Goal: Task Accomplishment & Management: Manage account settings

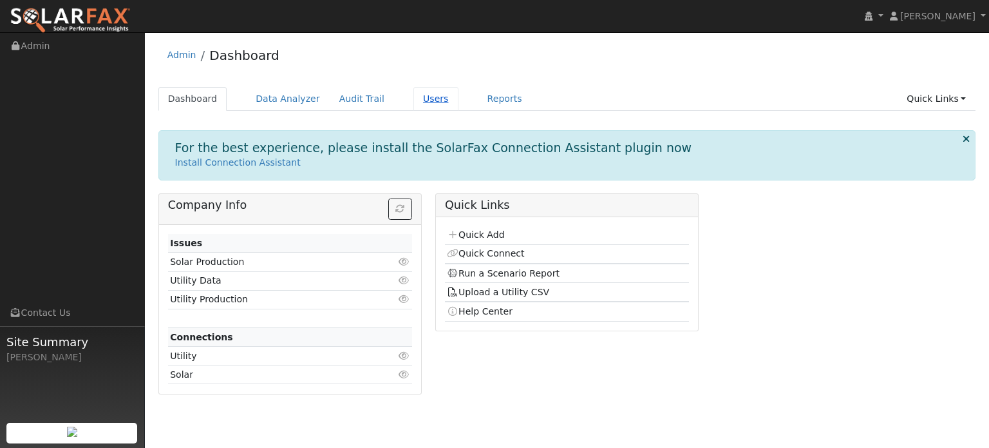
click at [426, 96] on link "Users" at bounding box center [435, 99] width 45 height 24
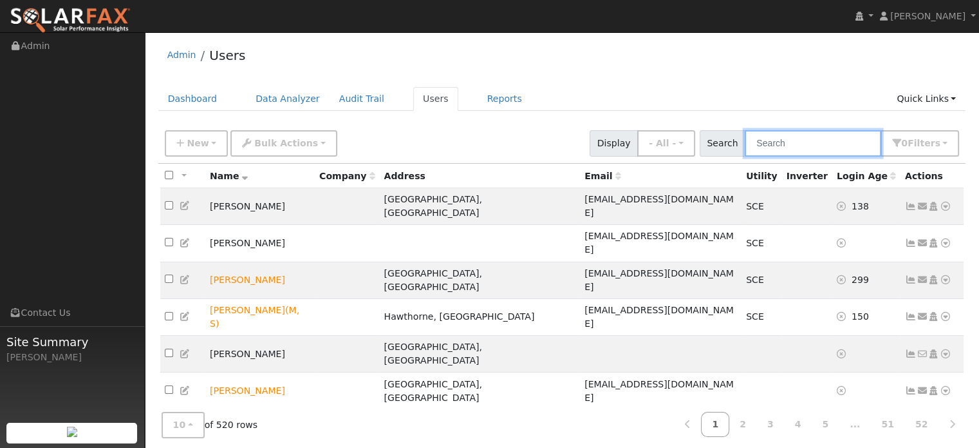
click at [838, 140] on input "text" at bounding box center [813, 143] width 137 height 26
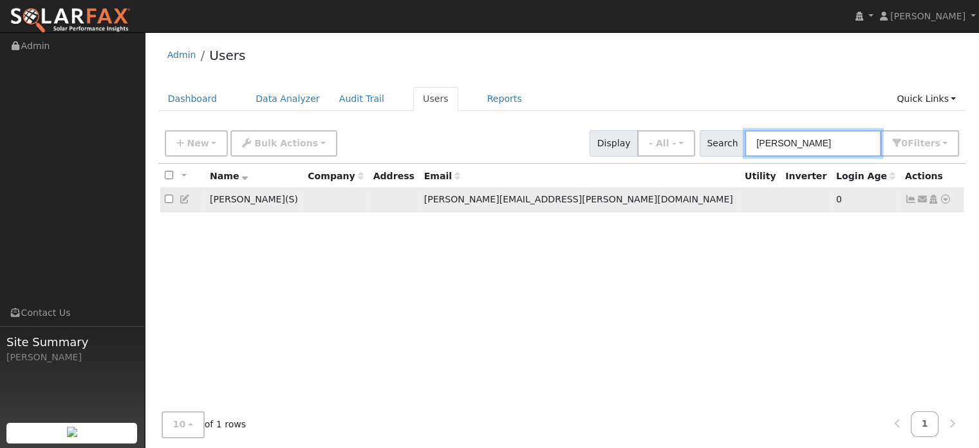
type input "mike mandler"
click at [945, 199] on icon at bounding box center [946, 198] width 12 height 9
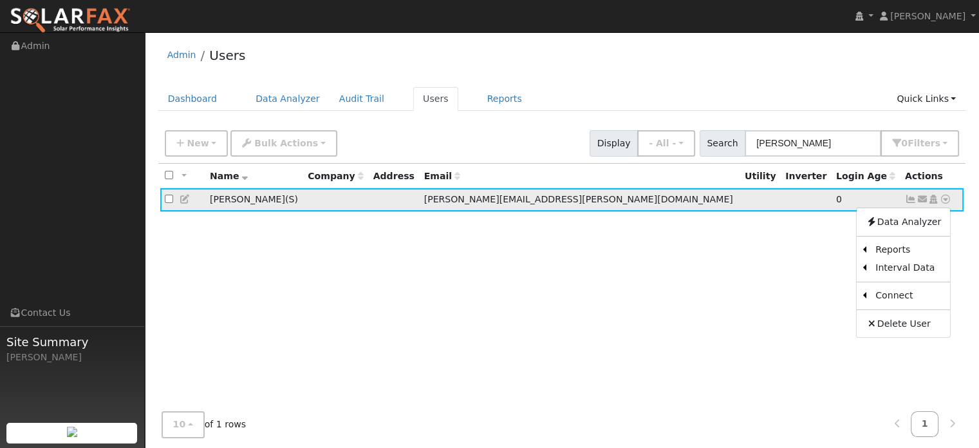
click at [184, 200] on icon at bounding box center [186, 198] width 12 height 9
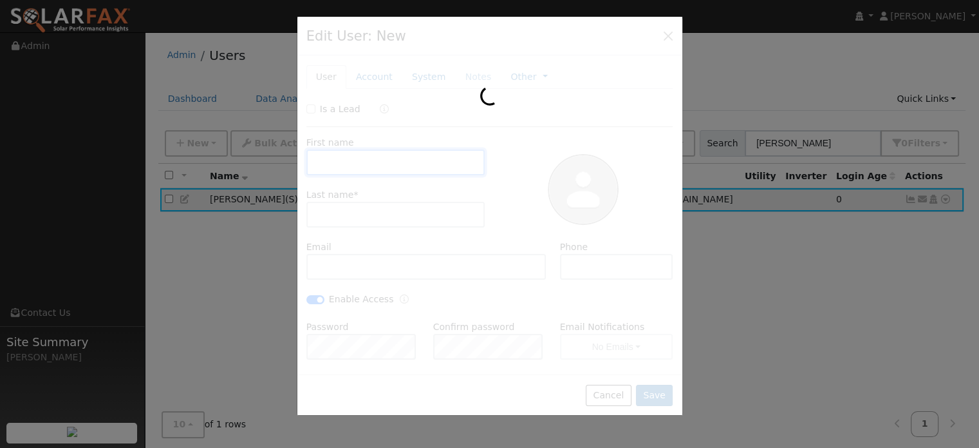
type input "Mike"
type input "Mandler"
type input "mike.mandler@storeenergy.com"
type input "3219601558"
checkbox input "true"
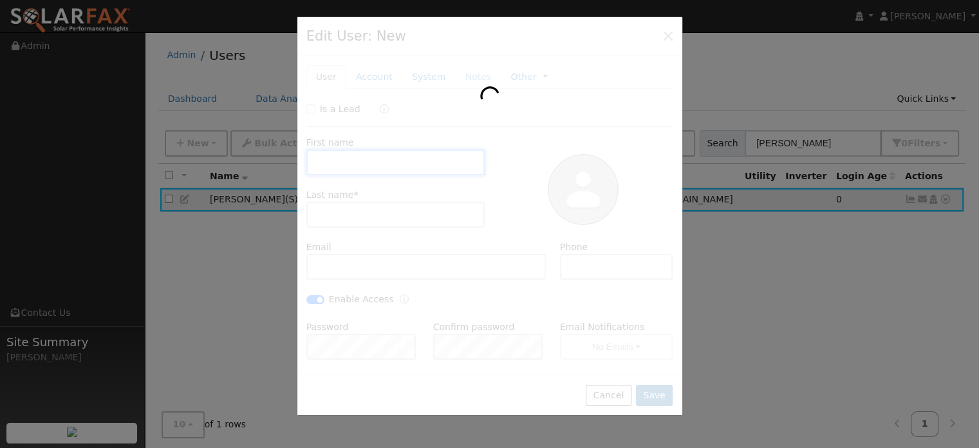
checkbox input "true"
type input "[PERSON_NAME]"
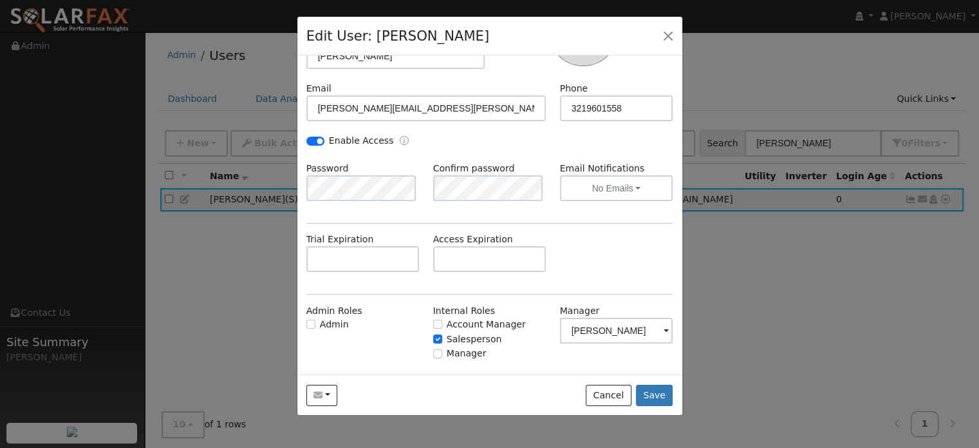
scroll to position [180, 0]
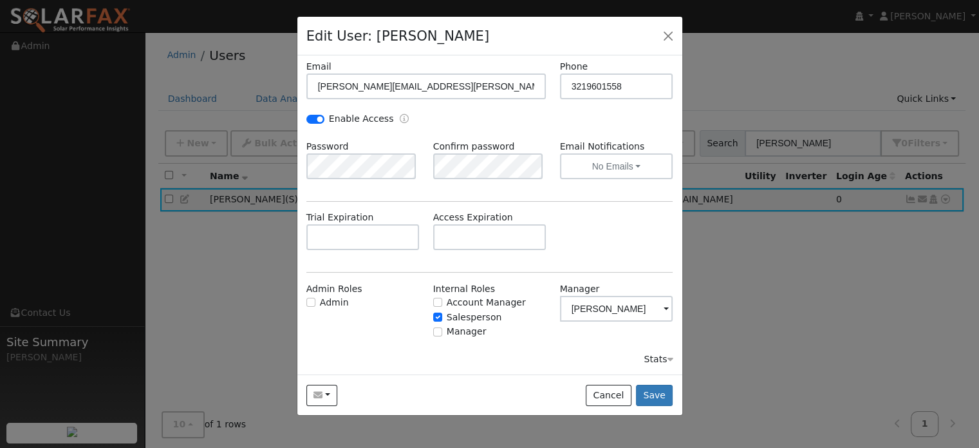
click at [401, 270] on div "Is a Lead First name Mike Last name * Mandler Email mike.mandler@storeenergy.co…" at bounding box center [490, 144] width 367 height 444
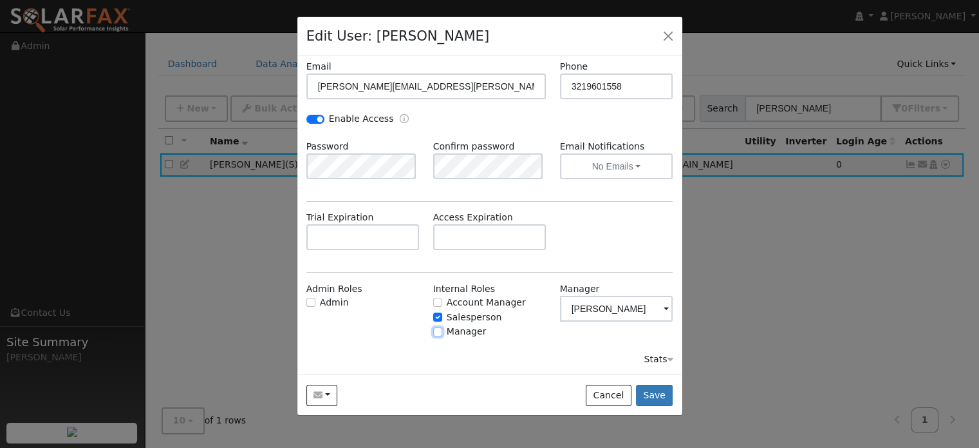
click at [434, 332] on input "Manager" at bounding box center [437, 331] width 9 height 9
checkbox input "true"
click at [436, 298] on input "Account Manager" at bounding box center [437, 302] width 9 height 9
checkbox input "true"
click at [663, 388] on button "Save" at bounding box center [654, 395] width 37 height 22
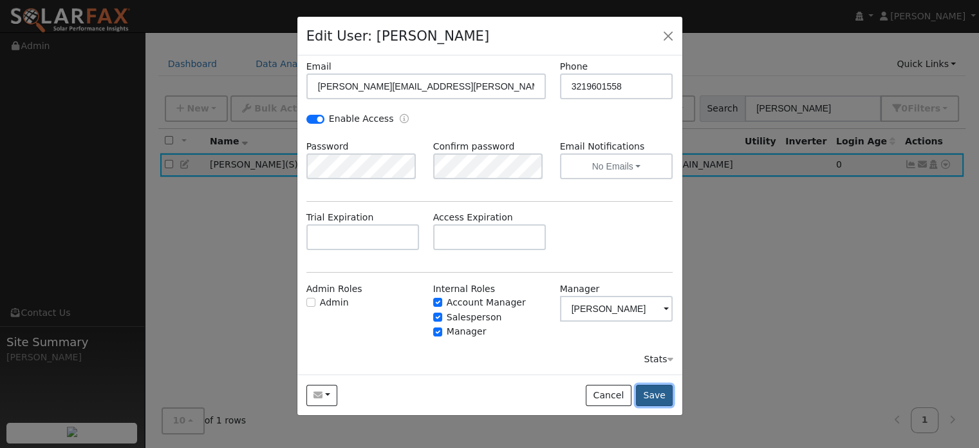
scroll to position [0, 0]
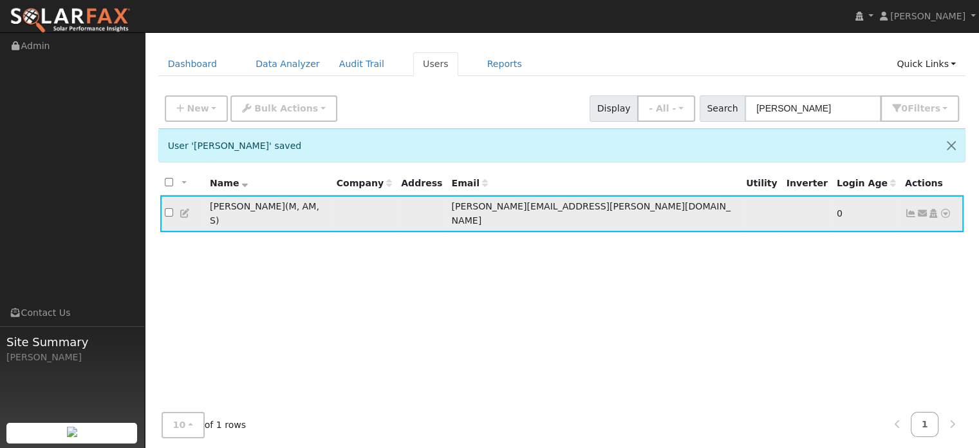
click at [949, 209] on icon at bounding box center [946, 213] width 12 height 9
click at [187, 209] on icon at bounding box center [186, 213] width 12 height 9
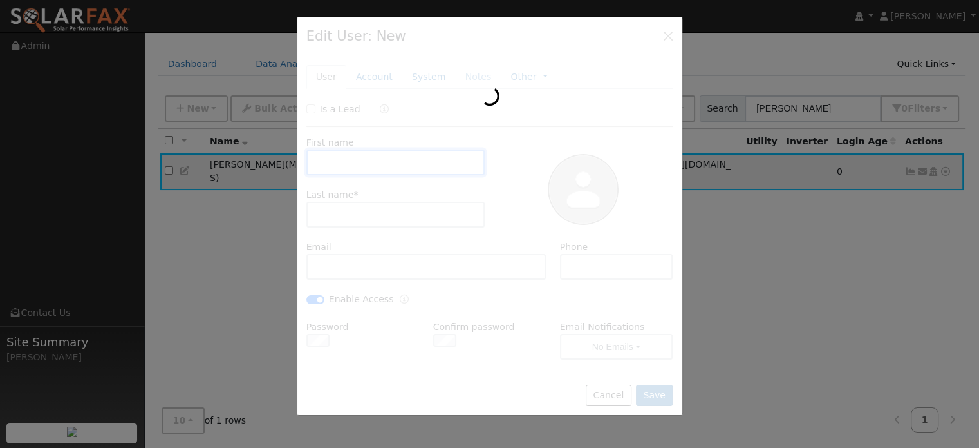
type input "Mike"
type input "Mandler"
type input "mike.mandler@storeenergy.com"
type input "3219601558"
checkbox input "true"
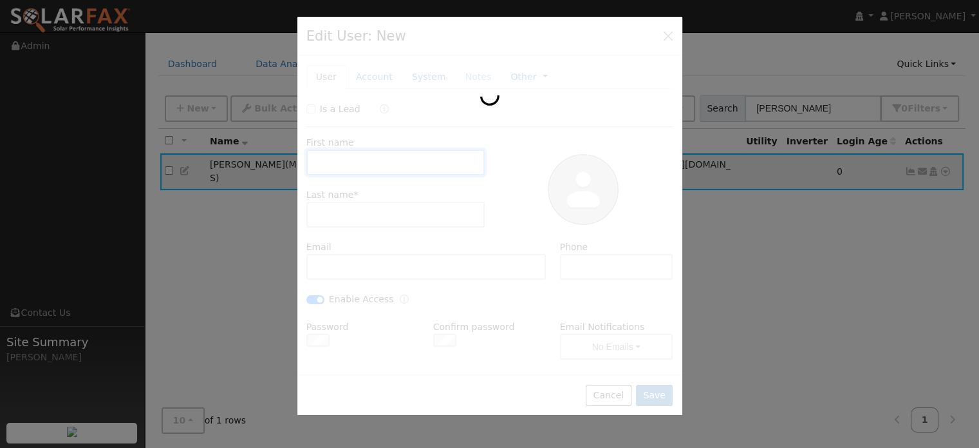
checkbox input "true"
type input "[PERSON_NAME]"
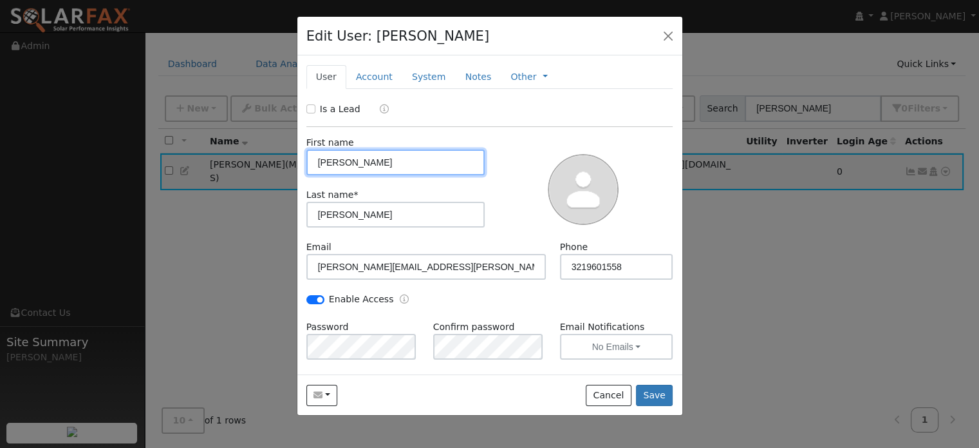
scroll to position [180, 0]
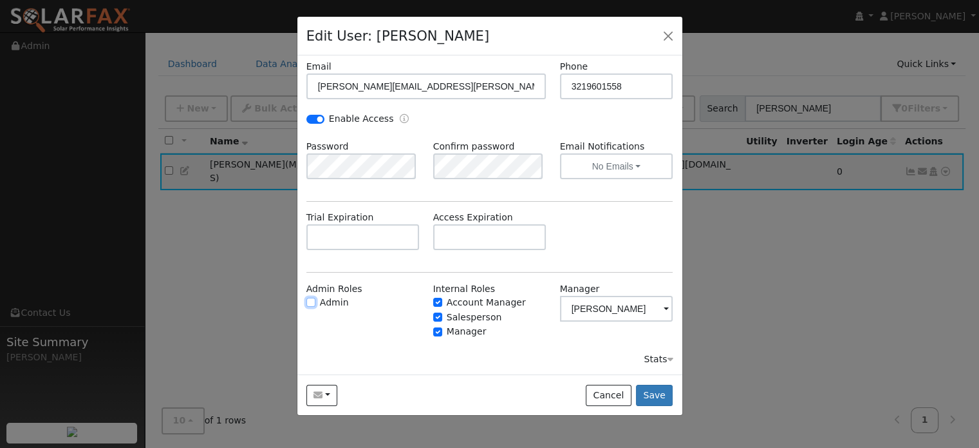
click at [309, 299] on input "Admin" at bounding box center [311, 302] width 9 height 9
checkbox input "true"
click at [665, 391] on button "Save" at bounding box center [654, 395] width 37 height 22
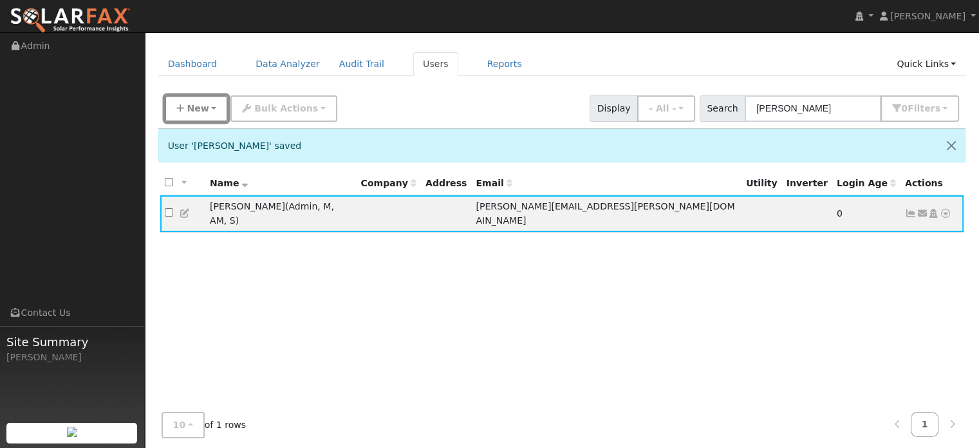
click at [189, 114] on button "New" at bounding box center [197, 108] width 64 height 26
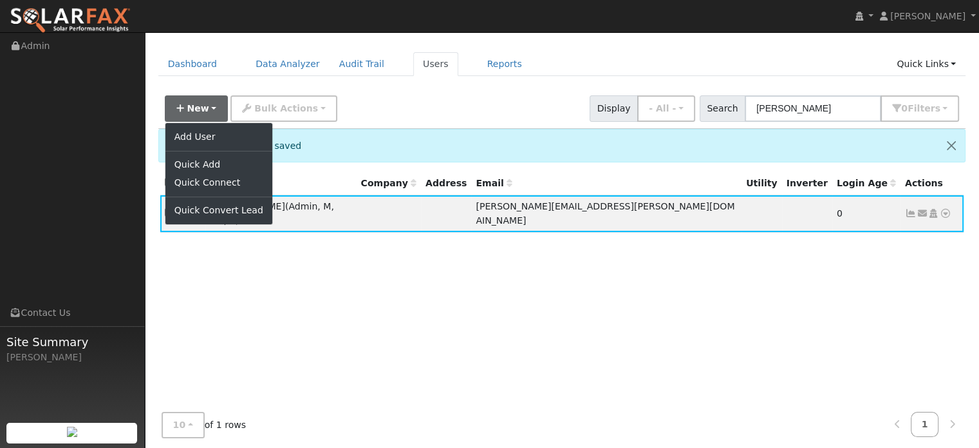
click at [322, 300] on div "All None All on page None on page Name Company Address Email Utility Inverter L…" at bounding box center [562, 305] width 808 height 269
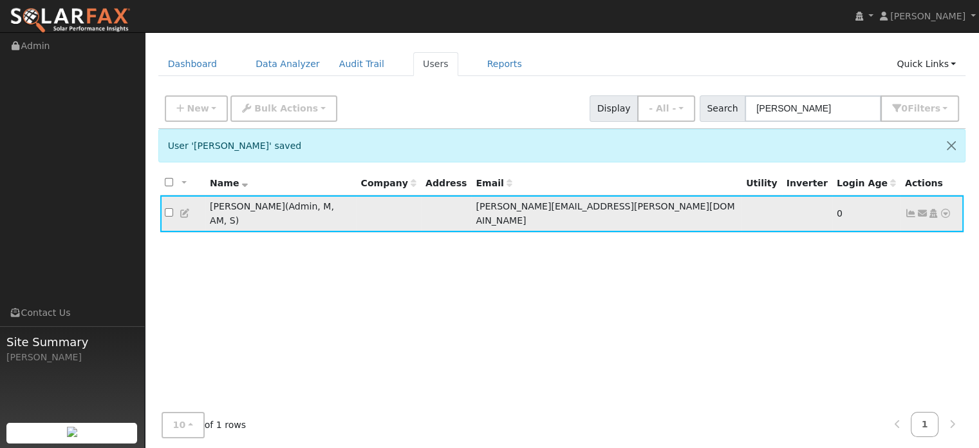
click at [947, 209] on icon at bounding box center [946, 213] width 12 height 9
click at [697, 263] on div "All None All on page None on page Name Company Address Email Utility Inverter L…" at bounding box center [562, 305] width 808 height 269
